Goal: Task Accomplishment & Management: Use online tool/utility

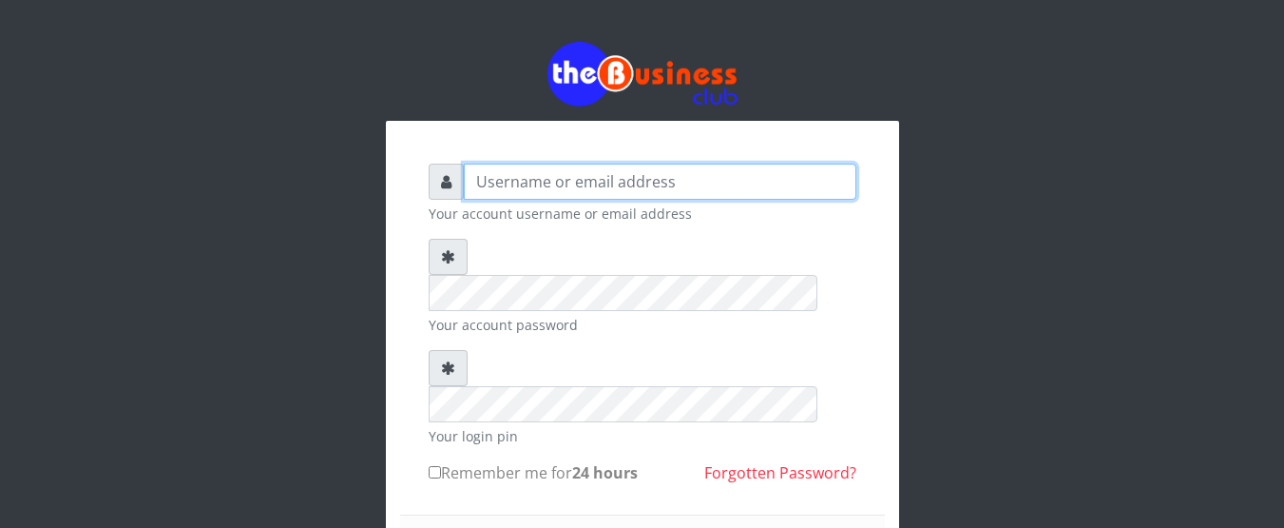
type input "GOLABICHI"
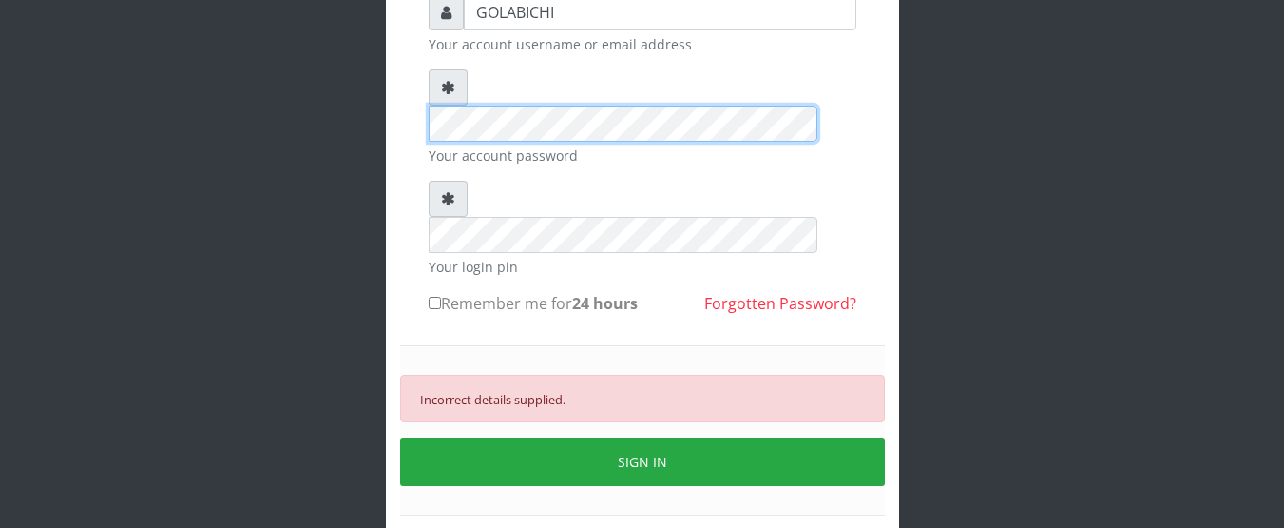
scroll to position [205, 0]
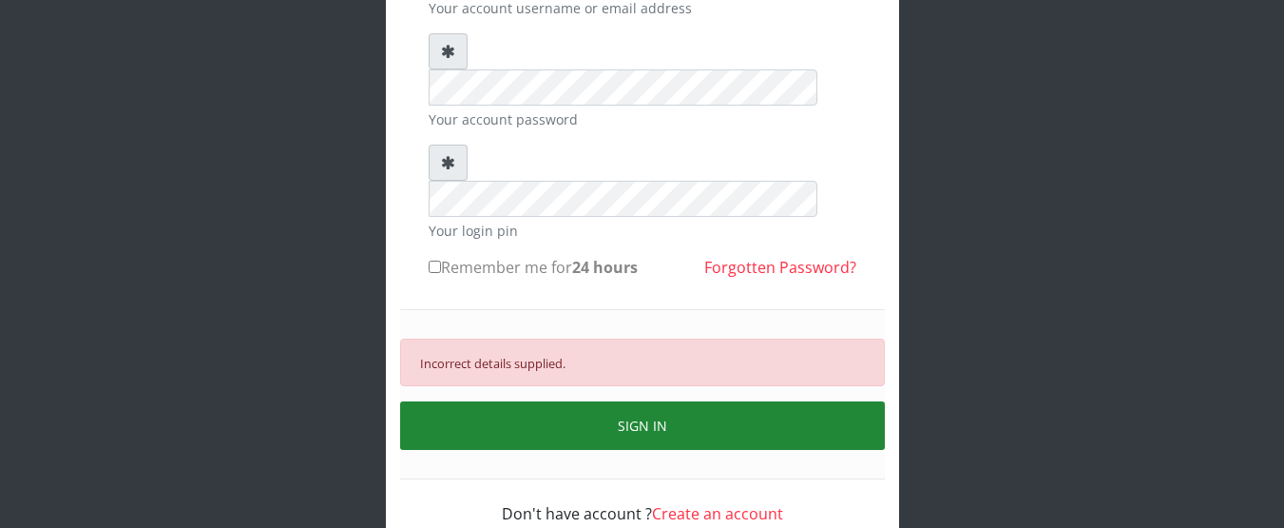
click at [824, 401] on button "SIGN IN" at bounding box center [642, 425] width 485 height 48
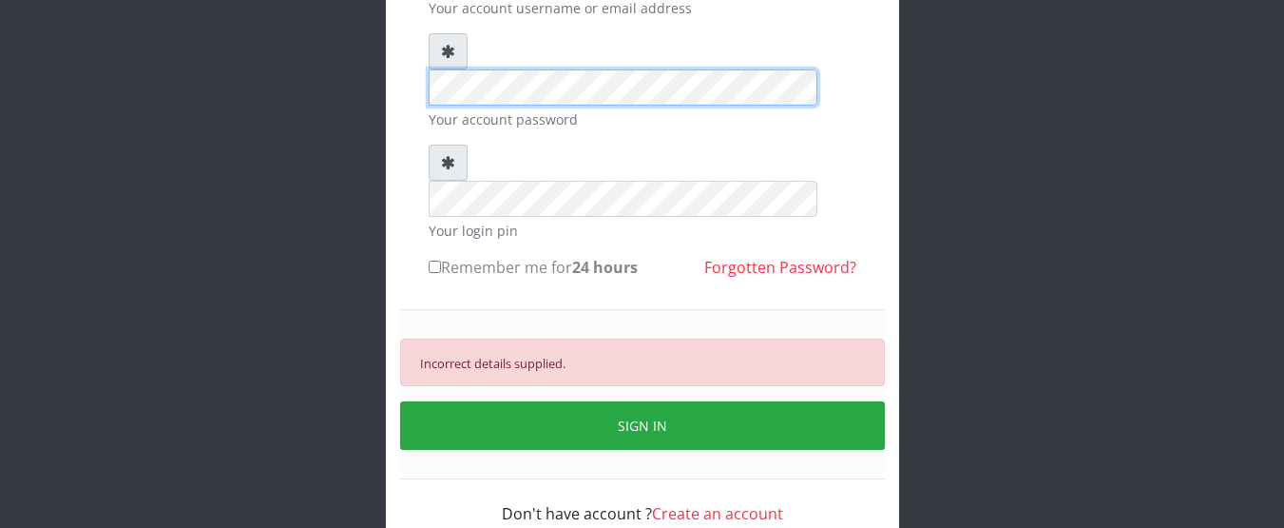
scroll to position [0, 0]
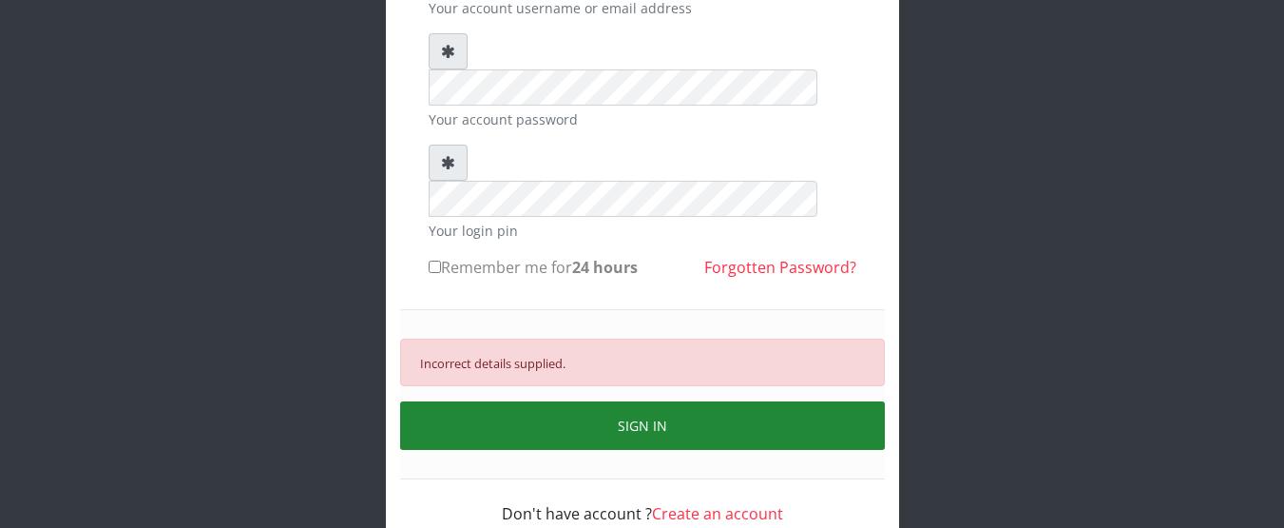
click at [531, 401] on button "SIGN IN" at bounding box center [642, 425] width 485 height 48
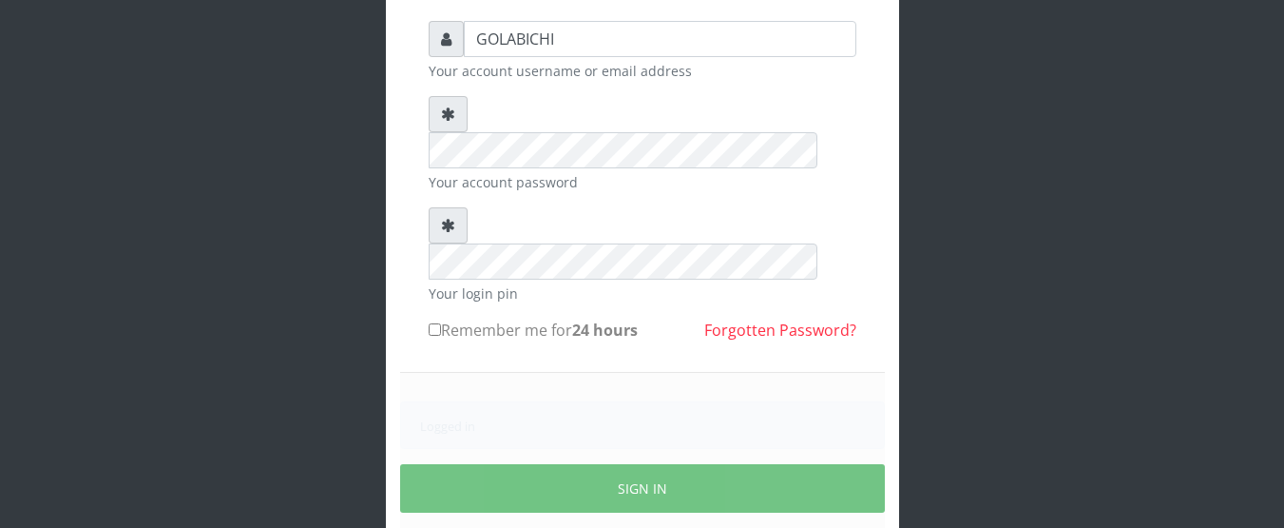
scroll to position [205, 0]
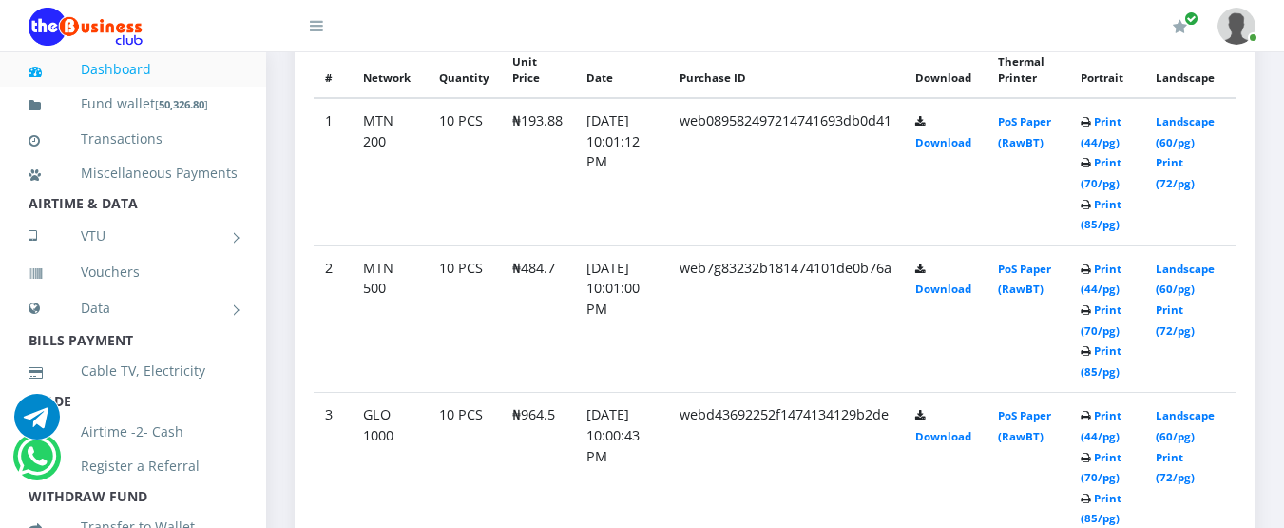
scroll to position [1037, 0]
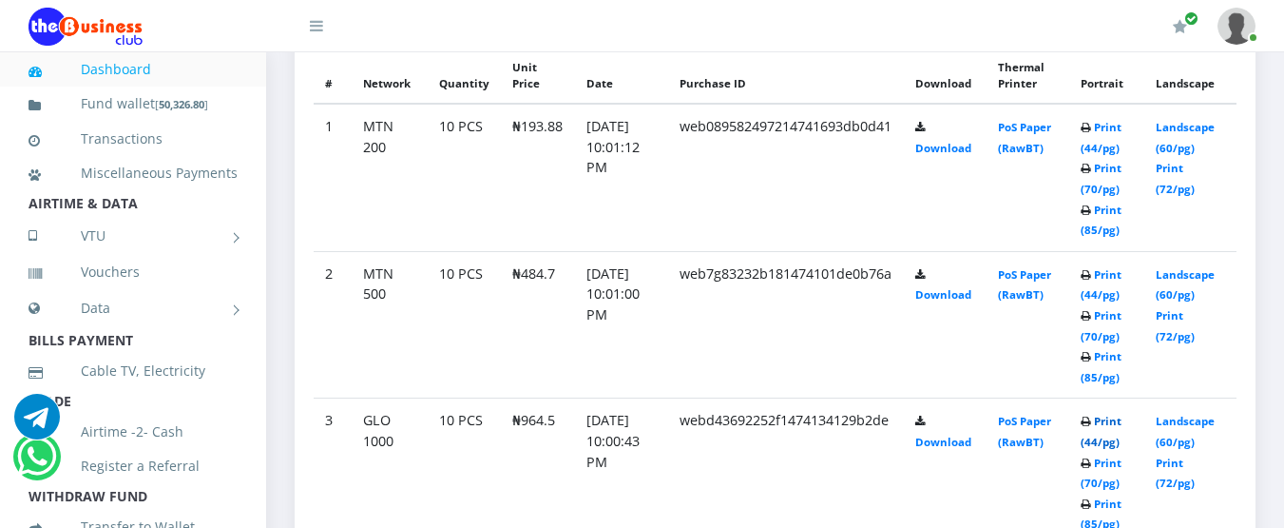
click at [1069, 398] on td "PoS Paper (RawBT)" at bounding box center [1028, 324] width 83 height 147
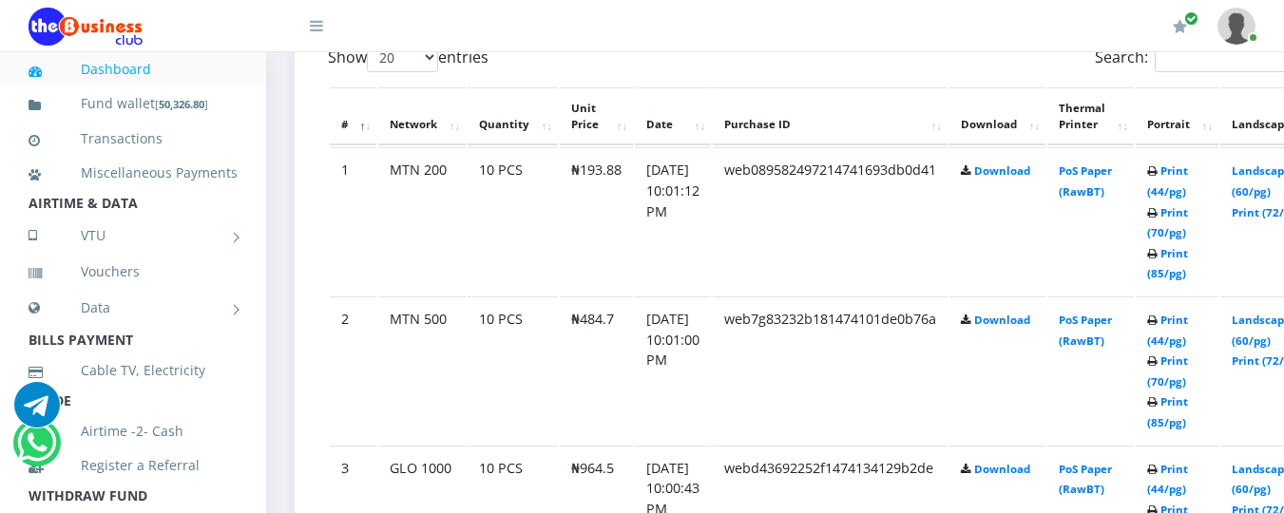
scroll to position [0, 0]
click at [1188, 466] on link "Print (44/pg)" at bounding box center [1167, 479] width 41 height 35
click at [1188, 327] on link "Print (44/pg)" at bounding box center [1167, 330] width 41 height 35
click at [1188, 173] on link "Print (44/pg)" at bounding box center [1167, 181] width 41 height 35
